Goal: Check status: Check status

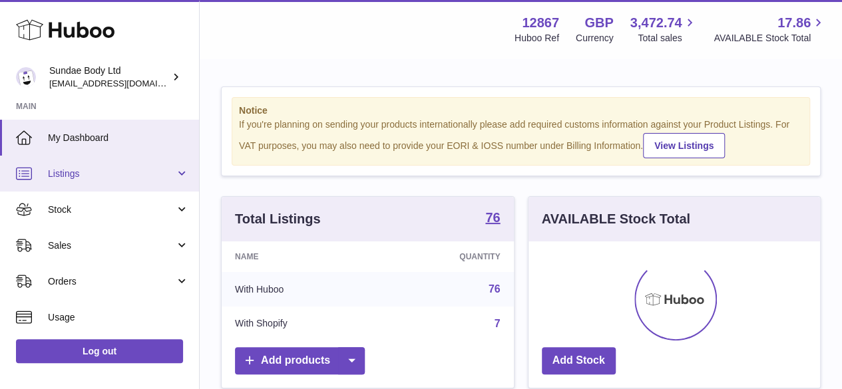
scroll to position [208, 292]
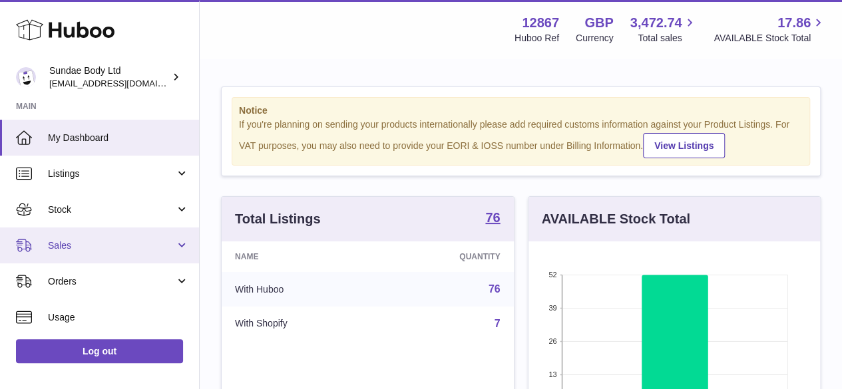
click at [63, 244] on span "Sales" at bounding box center [111, 246] width 127 height 13
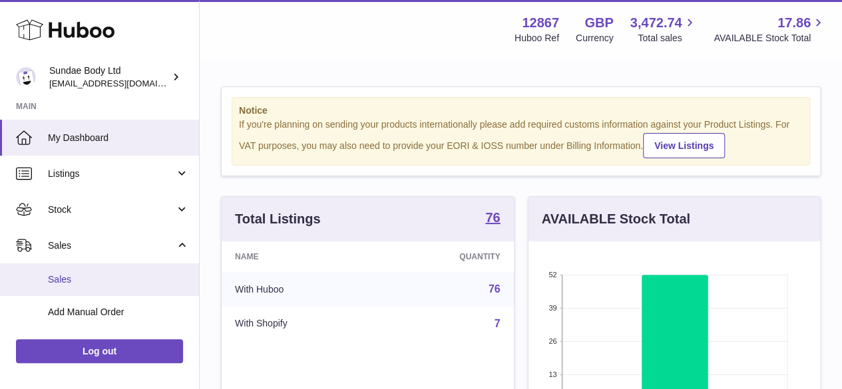
click at [63, 279] on span "Sales" at bounding box center [118, 280] width 141 height 13
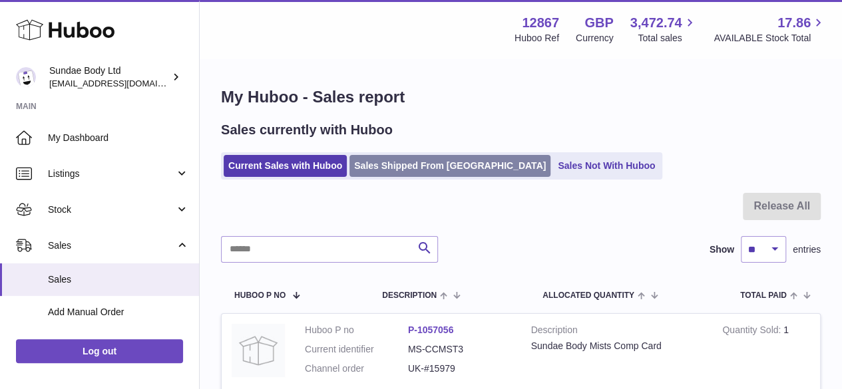
click at [390, 160] on link "Sales Shipped From Huboo" at bounding box center [450, 166] width 201 height 22
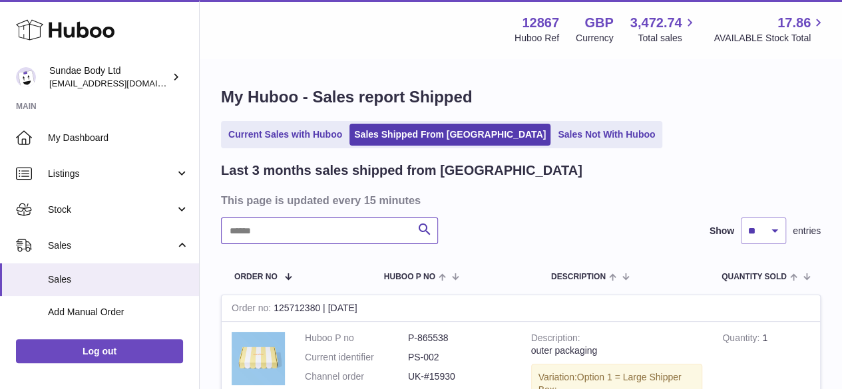
drag, startPoint x: 280, startPoint y: 226, endPoint x: 280, endPoint y: 234, distance: 8.0
paste input "******"
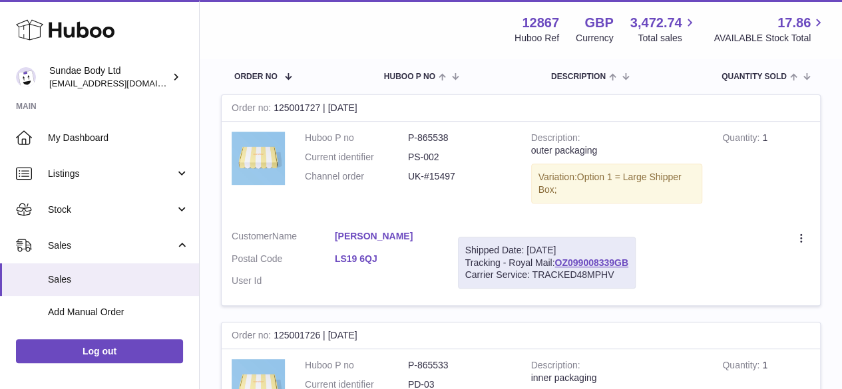
scroll to position [266, 0]
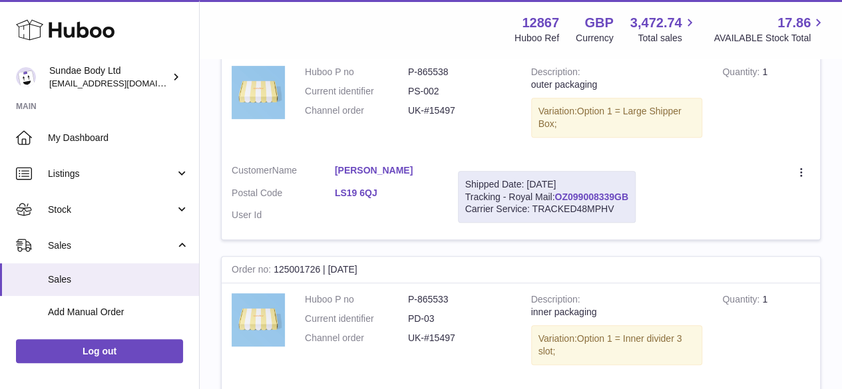
type input "******"
click at [597, 192] on link "OZ099008339GB" at bounding box center [592, 197] width 74 height 11
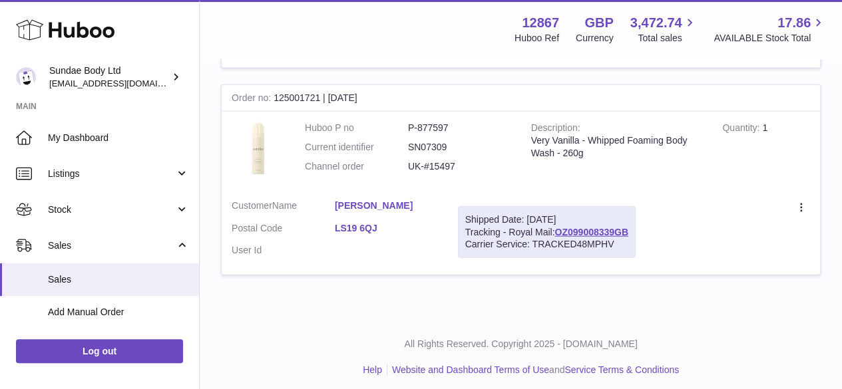
scroll to position [1429, 0]
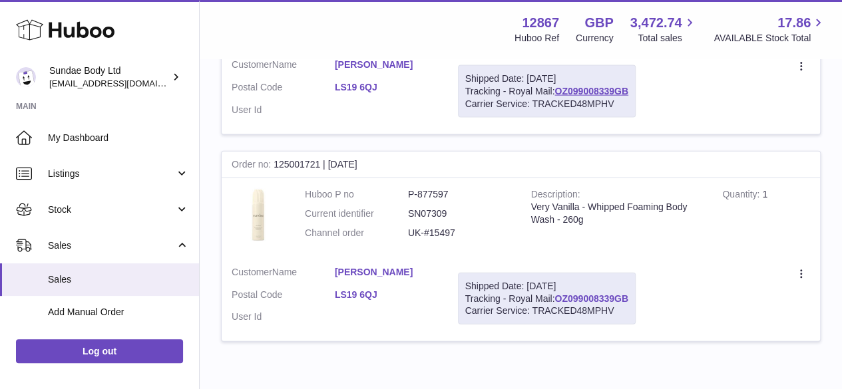
click at [610, 294] on link "OZ099008339GB" at bounding box center [592, 299] width 74 height 11
click at [265, 211] on img at bounding box center [258, 214] width 53 height 53
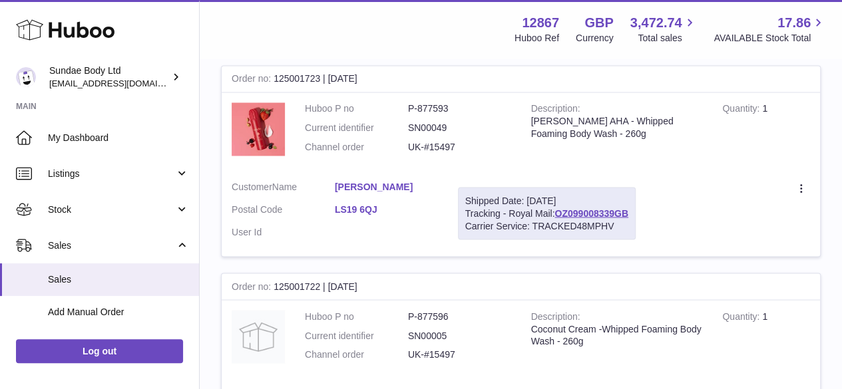
scroll to position [1096, 0]
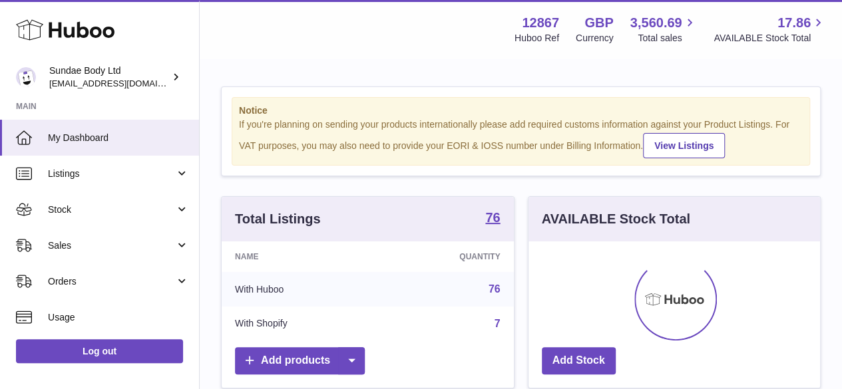
scroll to position [208, 292]
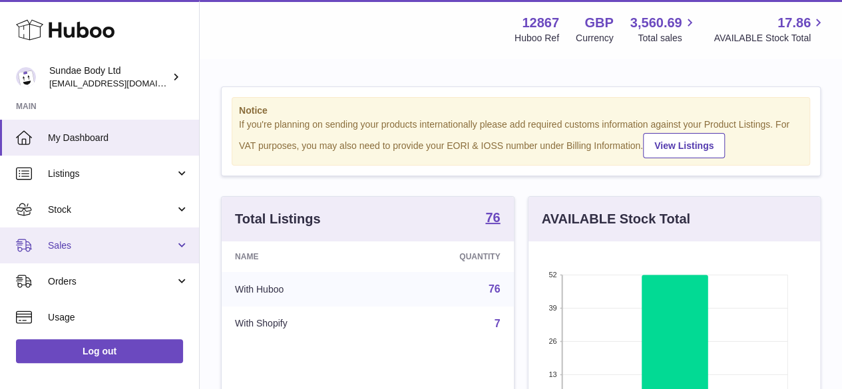
click at [68, 248] on span "Sales" at bounding box center [111, 246] width 127 height 13
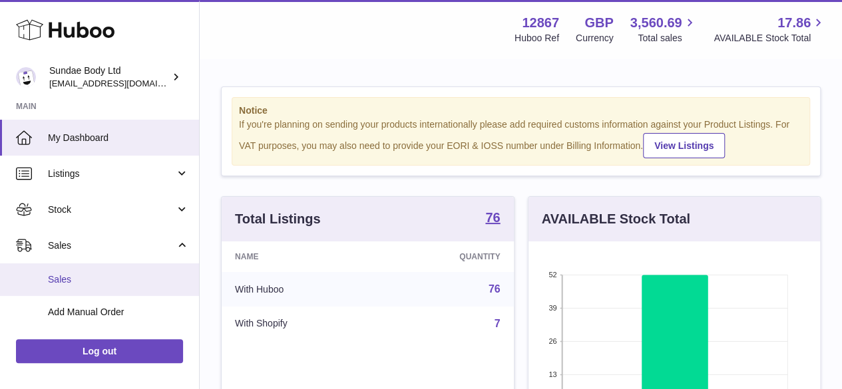
click at [62, 280] on span "Sales" at bounding box center [118, 280] width 141 height 13
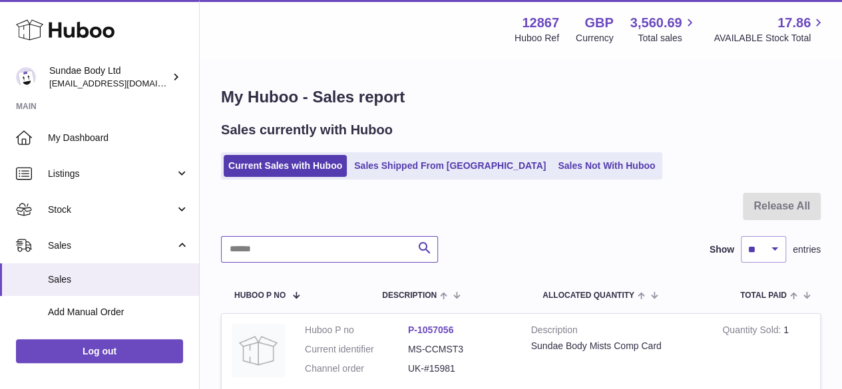
click at [246, 251] on input "text" at bounding box center [329, 249] width 217 height 27
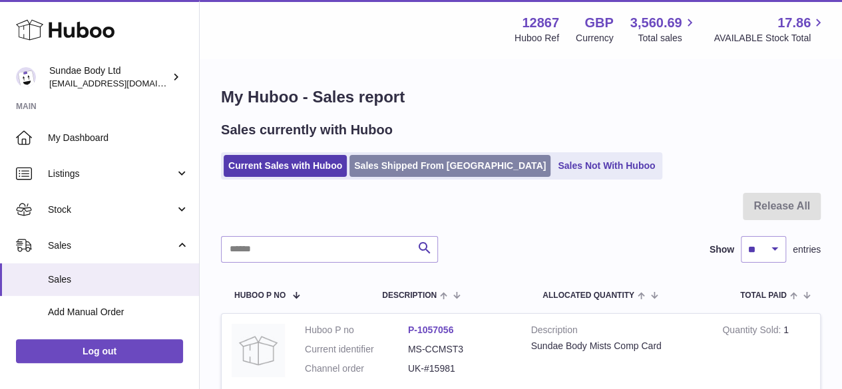
click at [427, 171] on link "Sales Shipped From Huboo" at bounding box center [450, 166] width 201 height 22
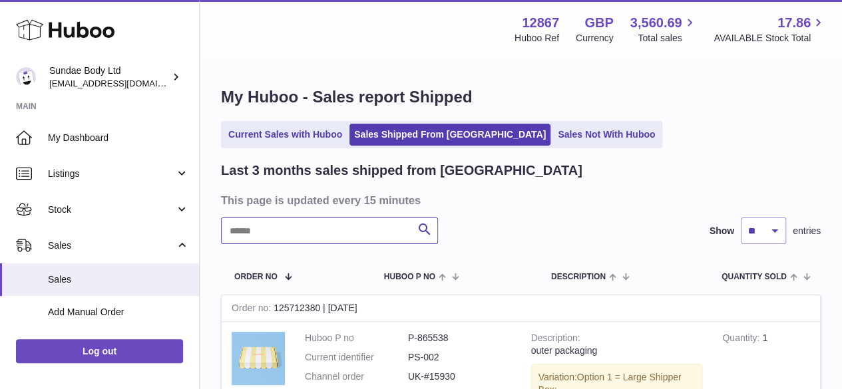
paste input "*********"
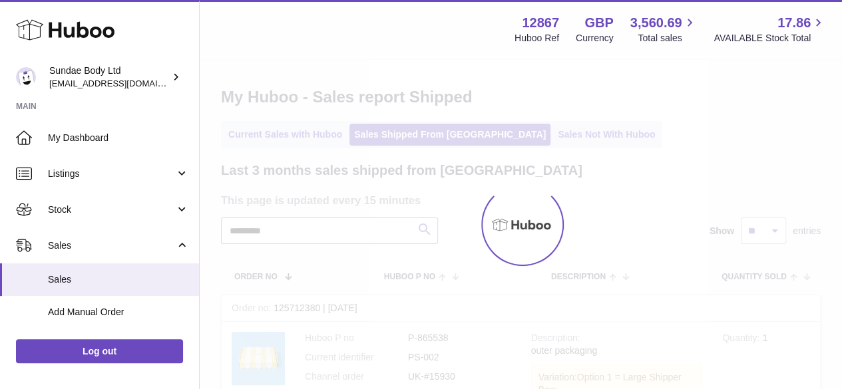
type input "*********"
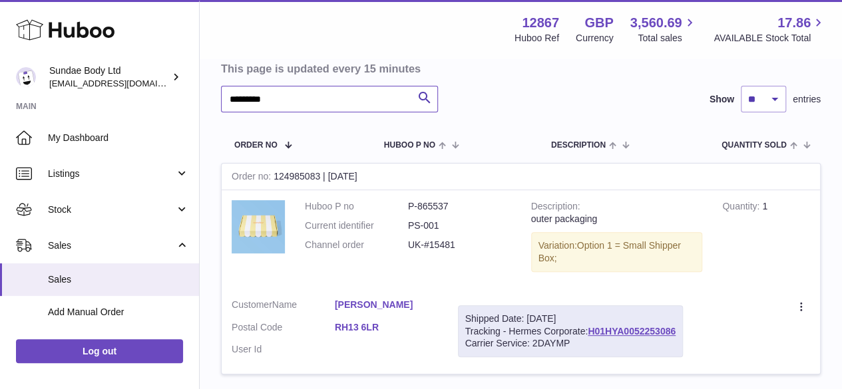
scroll to position [133, 0]
click at [637, 328] on link "H01HYA0052253086" at bounding box center [632, 330] width 88 height 11
